Goal: Task Accomplishment & Management: Manage account settings

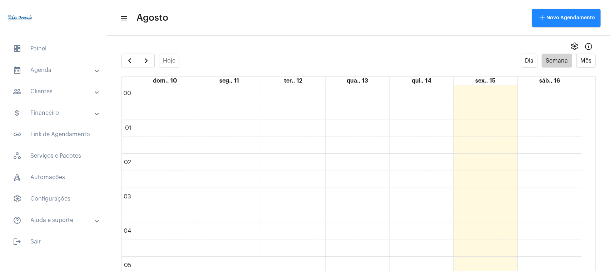
scroll to position [206, 0]
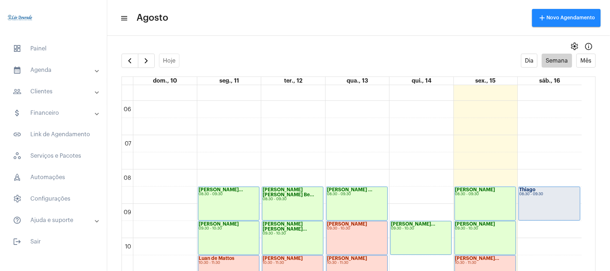
scroll to position [162, 0]
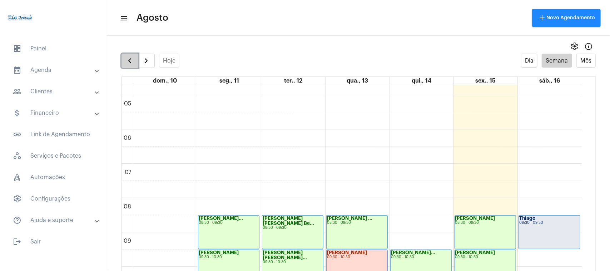
click at [134, 60] on button "button" at bounding box center [129, 61] width 17 height 14
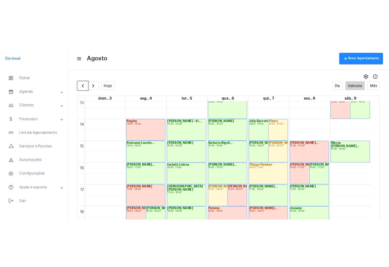
scroll to position [474, 0]
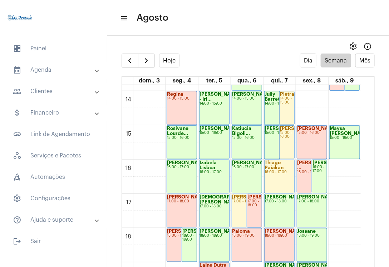
click at [33, 67] on mat-panel-title "calendar_month_outlined Agenda" at bounding box center [54, 70] width 83 height 9
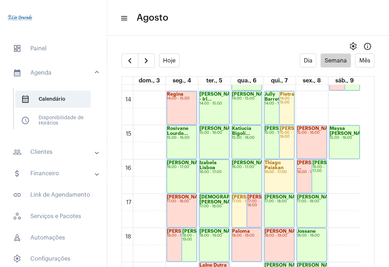
click at [48, 152] on mat-panel-title "people_outline Clientes" at bounding box center [54, 152] width 83 height 9
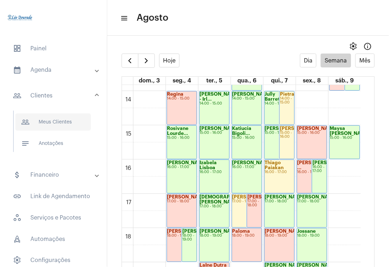
click at [61, 120] on span "people_outline Meus Clientes" at bounding box center [52, 122] width 75 height 17
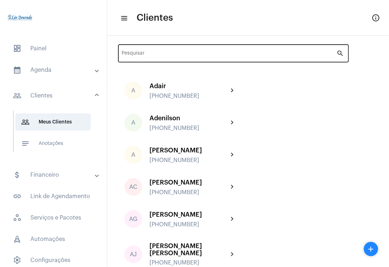
click at [205, 51] on div "Pesquisar" at bounding box center [229, 53] width 215 height 20
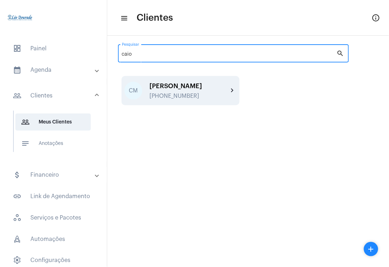
type input "caio"
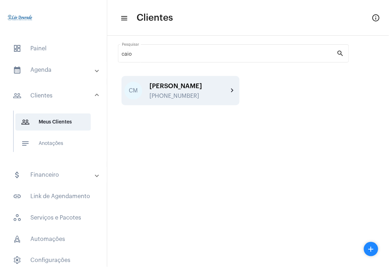
click at [194, 91] on div "Caio Moraes +5531999282111" at bounding box center [188, 91] width 79 height 17
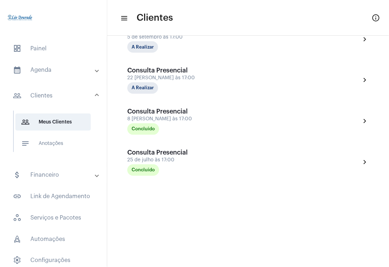
scroll to position [70, 0]
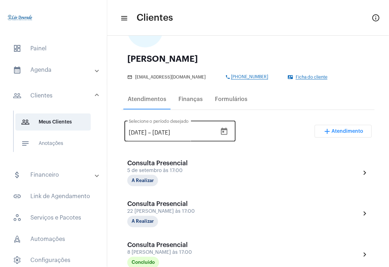
click at [160, 133] on div "15/7/2025 15/7/2025 – 15/9/2025" at bounding box center [173, 133] width 88 height 6
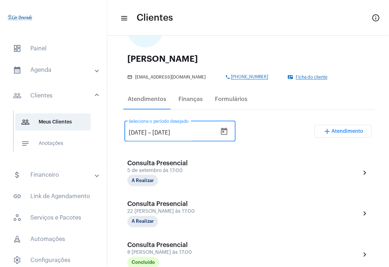
click at [228, 131] on icon "Open calendar" at bounding box center [224, 132] width 9 height 9
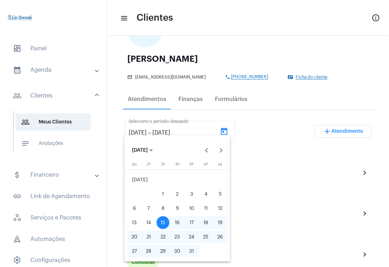
click at [153, 154] on button "JUL 2025" at bounding box center [142, 150] width 33 height 14
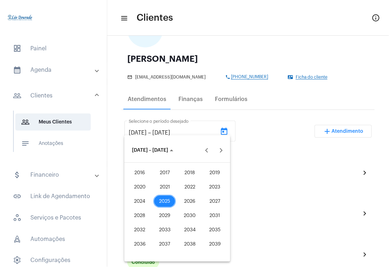
click at [143, 202] on div "2024" at bounding box center [139, 201] width 23 height 13
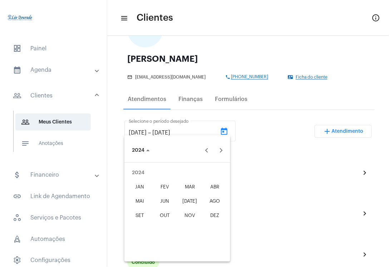
click at [183, 151] on div at bounding box center [177, 150] width 44 height 14
click at [147, 152] on span "2024" at bounding box center [141, 150] width 18 height 5
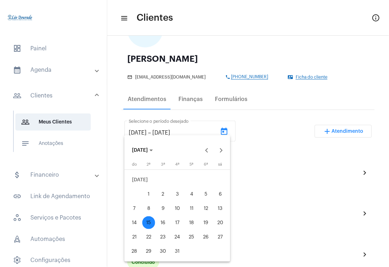
click at [155, 153] on button "JUL 2024" at bounding box center [142, 150] width 33 height 14
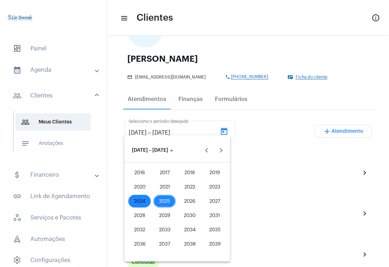
click at [165, 201] on div "2025" at bounding box center [164, 201] width 23 height 13
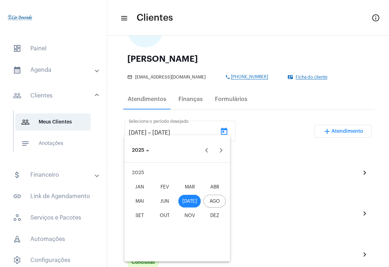
click at [164, 200] on div "JUN" at bounding box center [164, 201] width 23 height 13
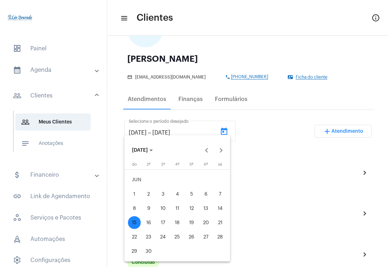
click at [135, 223] on div "15" at bounding box center [134, 223] width 13 height 13
type input "15/6/2025"
click at [153, 150] on icon "Choose month and year" at bounding box center [151, 151] width 4 height 2
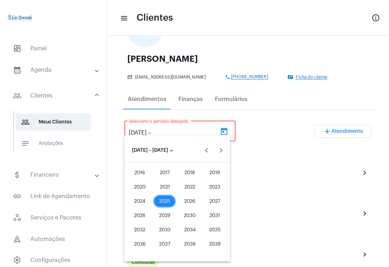
click at [165, 199] on div "2025" at bounding box center [164, 201] width 23 height 13
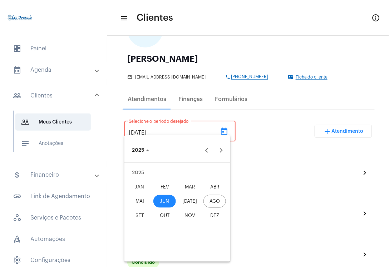
click at [215, 200] on div "AGO" at bounding box center [214, 201] width 23 height 13
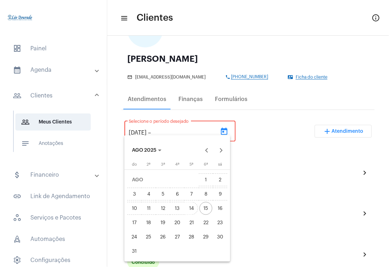
click at [188, 209] on div "14" at bounding box center [191, 208] width 13 height 13
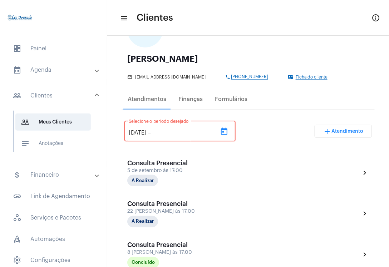
type input "14/8/2025"
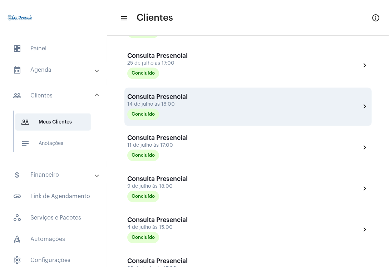
scroll to position [129, 0]
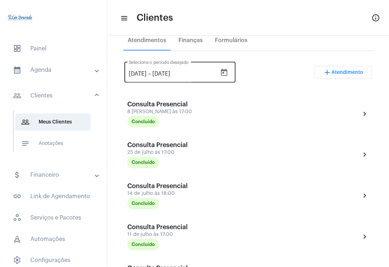
click at [144, 75] on input "15/6/2025" at bounding box center [138, 74] width 18 height 6
click at [227, 74] on icon "Open calendar" at bounding box center [224, 72] width 6 height 7
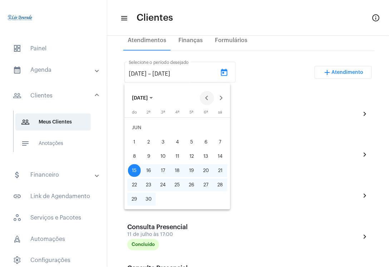
click at [206, 96] on button "Previous month" at bounding box center [207, 98] width 14 height 14
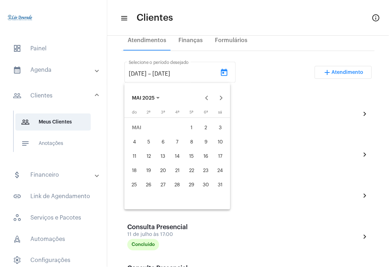
click at [192, 126] on div "1" at bounding box center [191, 127] width 13 height 13
type input "1/5/2025"
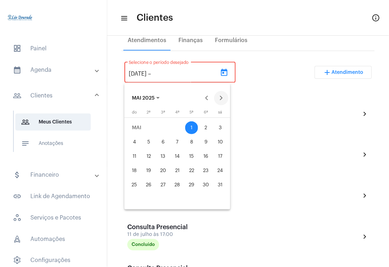
click at [222, 99] on button "Next month" at bounding box center [221, 98] width 14 height 14
click at [193, 160] on div "14" at bounding box center [191, 156] width 13 height 13
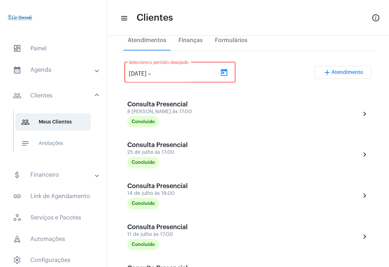
type input "14/8/2025"
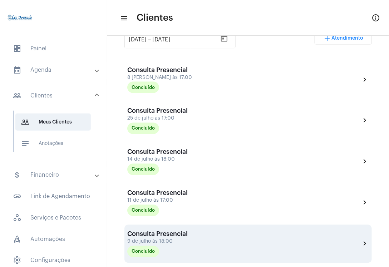
scroll to position [163, 0]
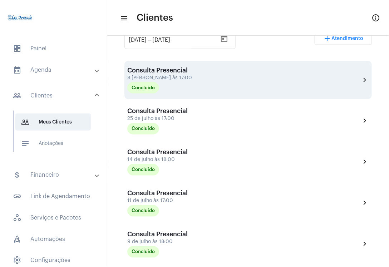
click at [249, 74] on div "Consulta Presencial 8 de agosto às 17:00 Concluído chevron_right" at bounding box center [248, 80] width 242 height 27
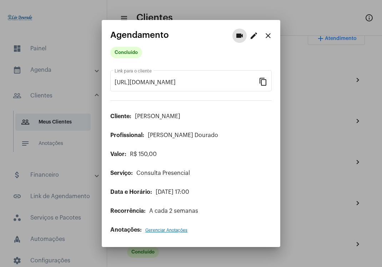
click at [272, 36] on mat-icon "close" at bounding box center [268, 35] width 9 height 9
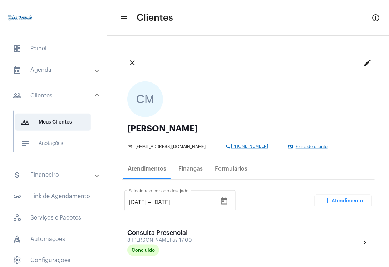
click at [129, 63] on mat-icon "close" at bounding box center [132, 63] width 9 height 9
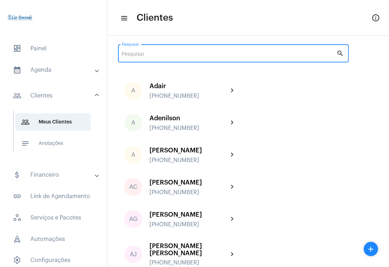
click at [219, 57] on input "Pesquisar" at bounding box center [229, 55] width 215 height 6
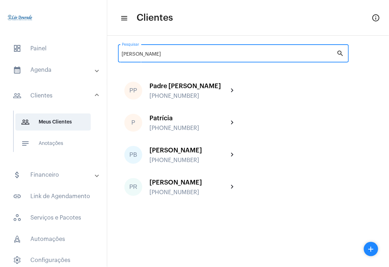
type input "patrícia"
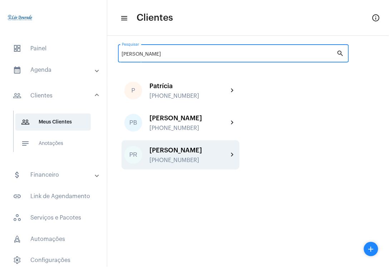
click at [185, 162] on div "+5531987591118" at bounding box center [188, 160] width 79 height 6
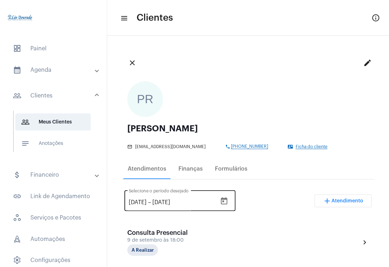
click at [228, 202] on icon "Open calendar" at bounding box center [224, 201] width 9 height 9
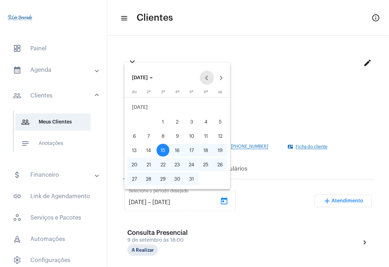
click at [206, 76] on button "Previous month" at bounding box center [207, 78] width 14 height 14
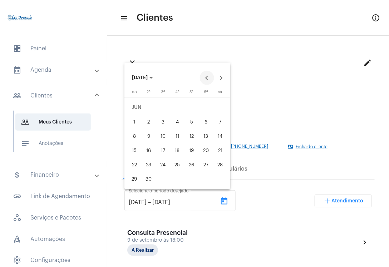
click at [206, 76] on button "Previous month" at bounding box center [207, 78] width 14 height 14
click at [192, 106] on div "1" at bounding box center [191, 107] width 13 height 13
type input "1/5/2025"
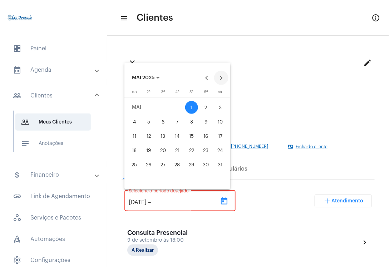
click at [224, 76] on button "Next month" at bounding box center [221, 78] width 14 height 14
click at [194, 139] on div "14" at bounding box center [191, 136] width 13 height 13
type input "14/8/2025"
